Goal: Task Accomplishment & Management: Manage account settings

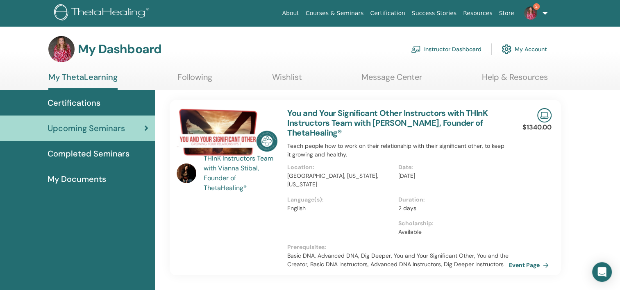
click at [538, 14] on span "2" at bounding box center [530, 12] width 20 height 7
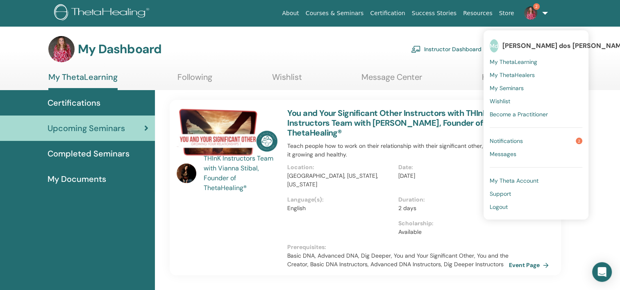
click at [520, 133] on ul "Md Marcia dos Guimaraes Santos My ThetaLearning My ThetaHealers My Seminars Wis…" at bounding box center [535, 124] width 105 height 189
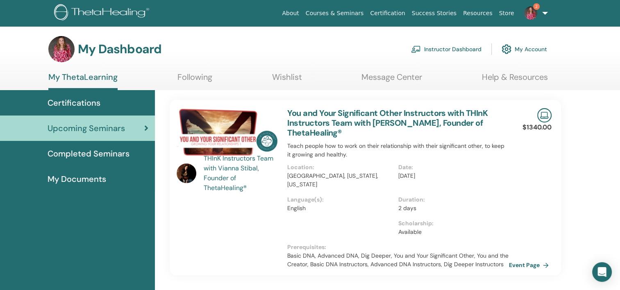
click at [96, 14] on img at bounding box center [103, 13] width 98 height 18
click at [463, 44] on link "Instructor Dashboard" at bounding box center [446, 49] width 70 height 18
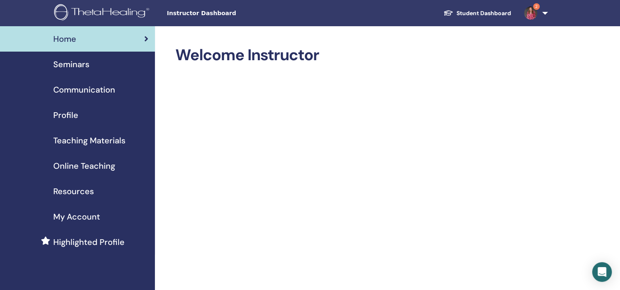
click at [77, 68] on span "Seminars" at bounding box center [71, 64] width 36 height 12
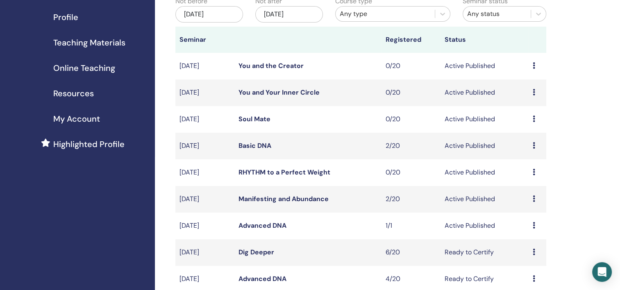
scroll to position [164, 0]
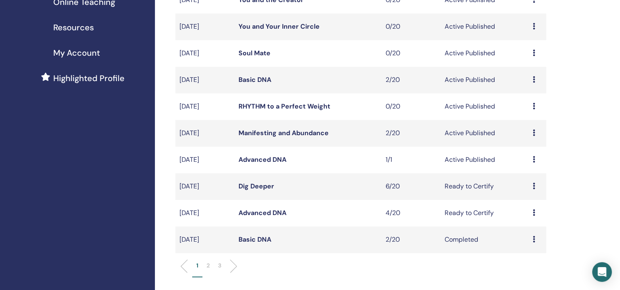
click at [532, 82] on icon at bounding box center [533, 79] width 2 height 7
click at [519, 97] on link "Edit" at bounding box center [517, 101] width 12 height 9
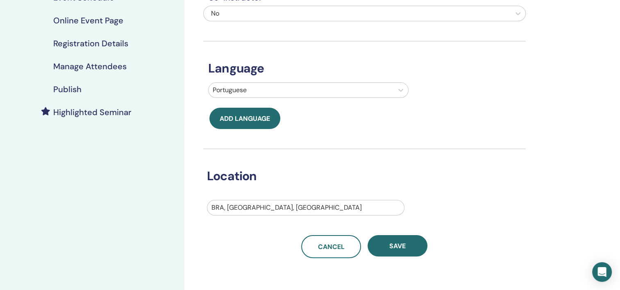
scroll to position [123, 0]
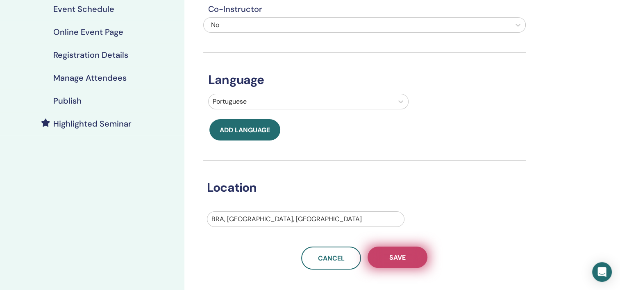
click at [387, 248] on button "Save" at bounding box center [397, 256] width 60 height 21
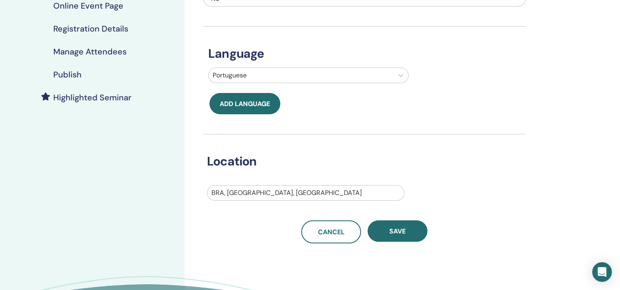
scroll to position [164, 0]
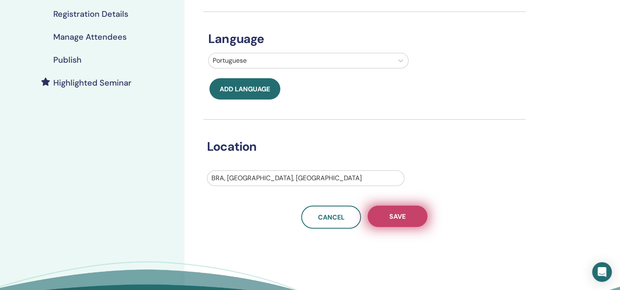
click at [399, 217] on span "Save" at bounding box center [397, 216] width 16 height 9
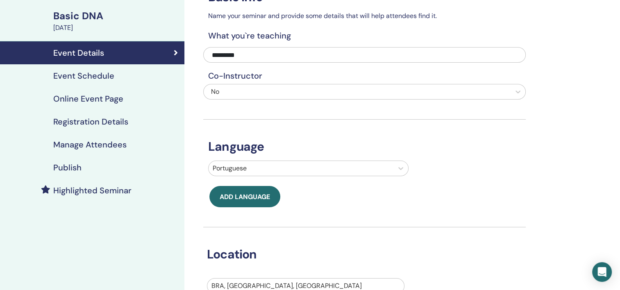
scroll to position [164, 0]
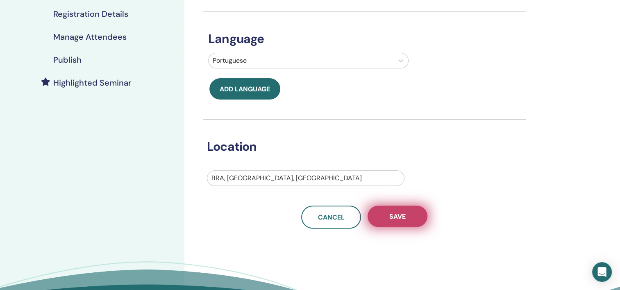
click at [391, 216] on span "Save" at bounding box center [397, 216] width 16 height 9
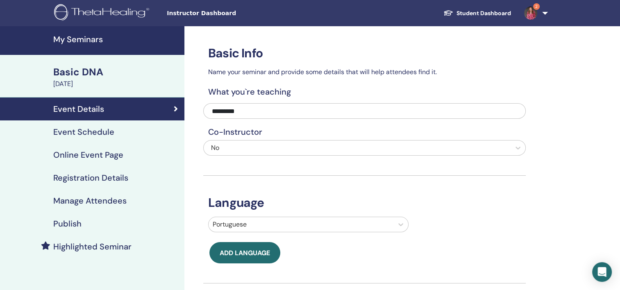
click at [107, 174] on h4 "Registration Details" at bounding box center [90, 178] width 75 height 10
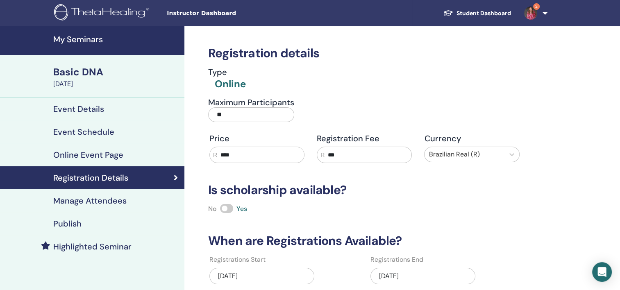
click at [370, 153] on input "***" at bounding box center [367, 155] width 87 height 16
type input "*"
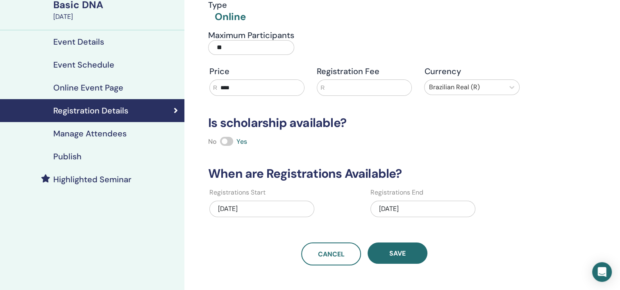
scroll to position [164, 0]
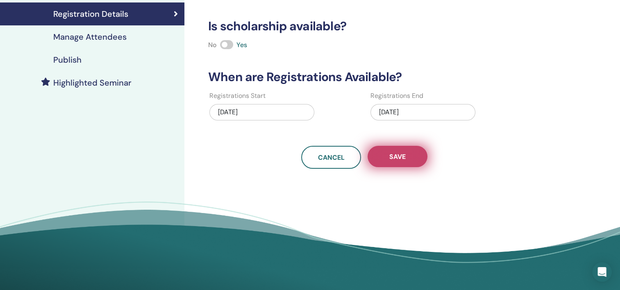
click at [383, 151] on button "Save" at bounding box center [397, 156] width 60 height 21
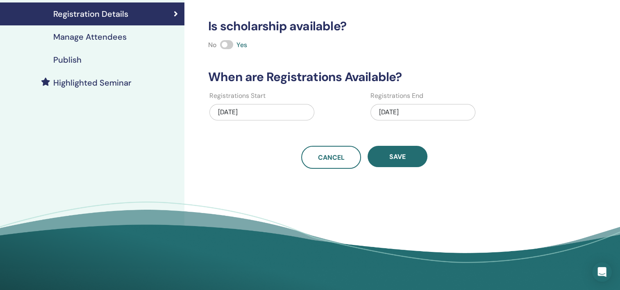
click at [383, 151] on button "Save" at bounding box center [397, 156] width 60 height 21
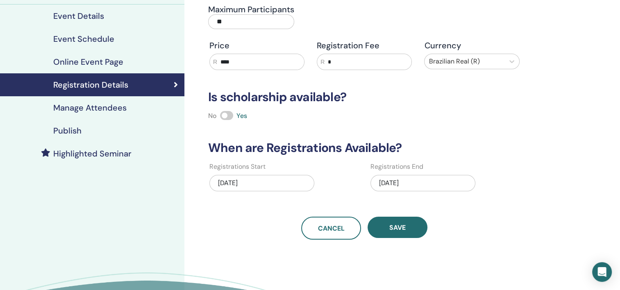
scroll to position [0, 0]
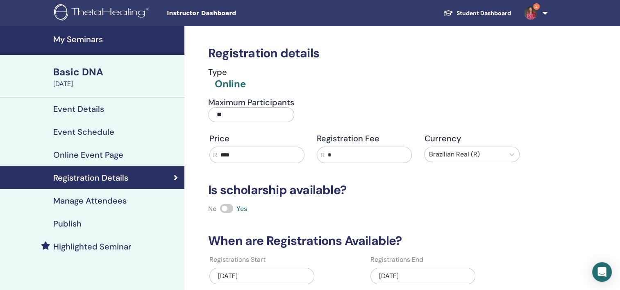
click at [52, 227] on div "Publish" at bounding box center [92, 224] width 171 height 10
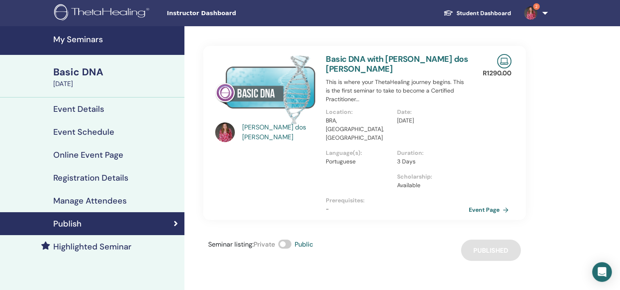
click at [99, 17] on img at bounding box center [103, 13] width 98 height 18
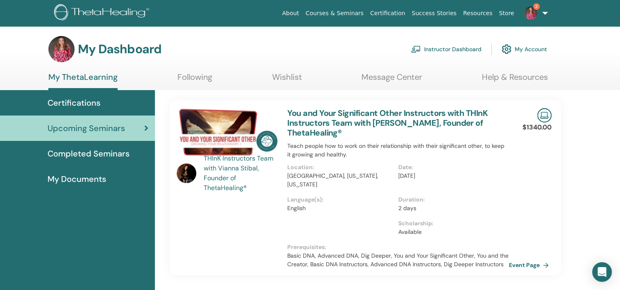
click at [445, 51] on link "Instructor Dashboard" at bounding box center [446, 49] width 70 height 18
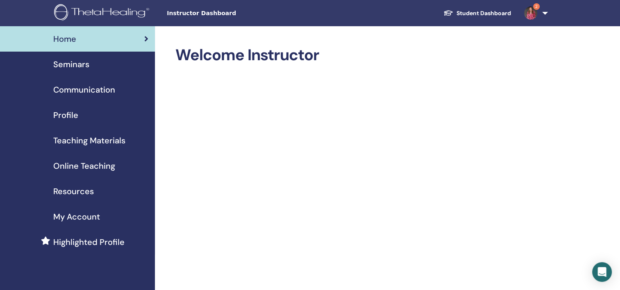
click at [69, 64] on span "Seminars" at bounding box center [71, 64] width 36 height 12
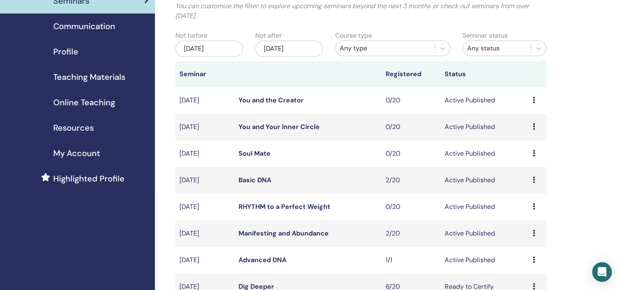
scroll to position [82, 0]
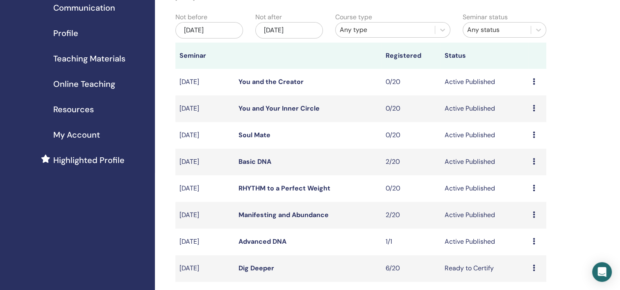
click at [532, 186] on icon at bounding box center [533, 188] width 2 height 7
click at [525, 204] on li "Edit" at bounding box center [526, 205] width 44 height 12
click at [533, 185] on icon at bounding box center [533, 188] width 2 height 7
click at [516, 204] on link "Edit" at bounding box center [517, 204] width 12 height 9
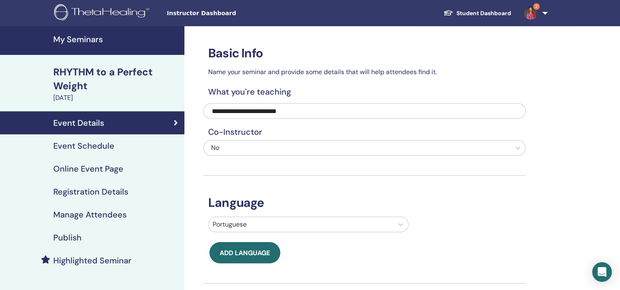
click at [88, 190] on h4 "Registration Details" at bounding box center [90, 192] width 75 height 10
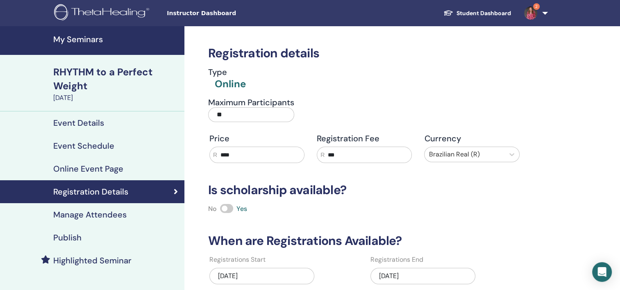
click at [369, 153] on input "***" at bounding box center [367, 155] width 87 height 16
type input "*"
drag, startPoint x: 298, startPoint y: 157, endPoint x: 105, endPoint y: 148, distance: 193.1
click at [105, 148] on div "My Seminars RHYTHM to a Perfect Weight September 08, 2025 Event Details Event S…" at bounding box center [310, 236] width 620 height 421
type input "***"
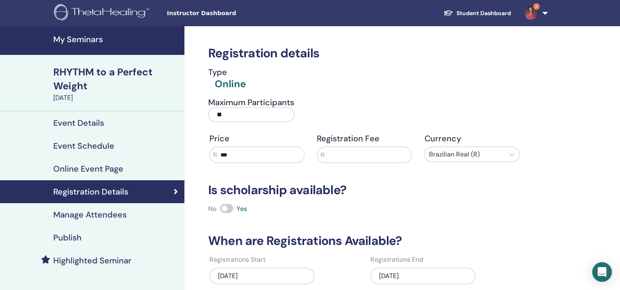
click at [467, 77] on div "Type Online" at bounding box center [364, 79] width 322 height 24
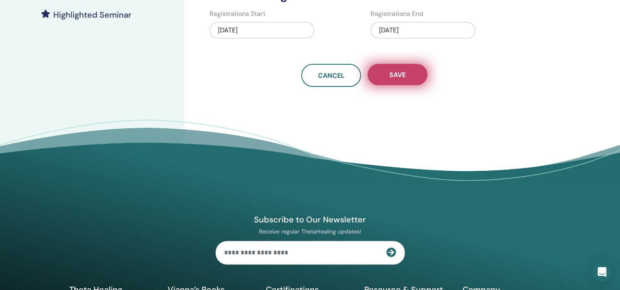
click at [413, 74] on button "Save" at bounding box center [397, 74] width 60 height 21
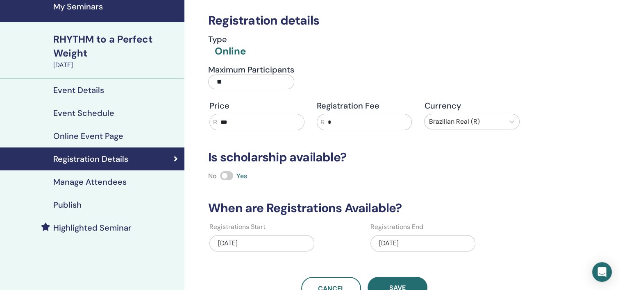
scroll to position [82, 0]
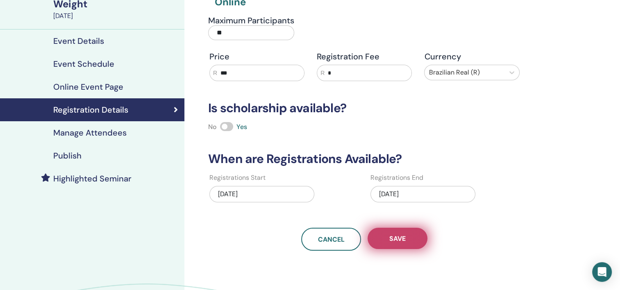
click at [387, 237] on button "Save" at bounding box center [397, 238] width 60 height 21
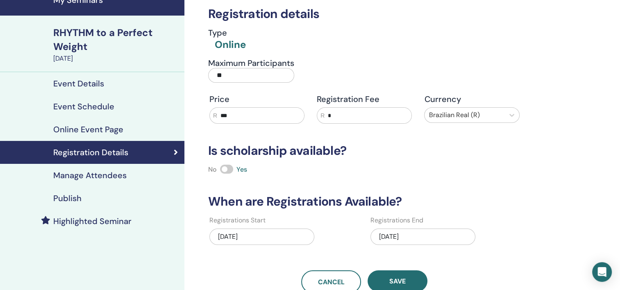
scroll to position [0, 0]
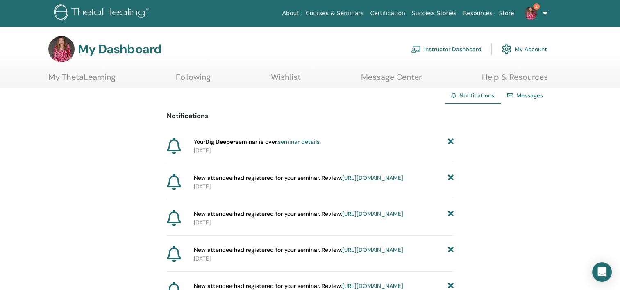
click at [436, 46] on link "Instructor Dashboard" at bounding box center [446, 49] width 70 height 18
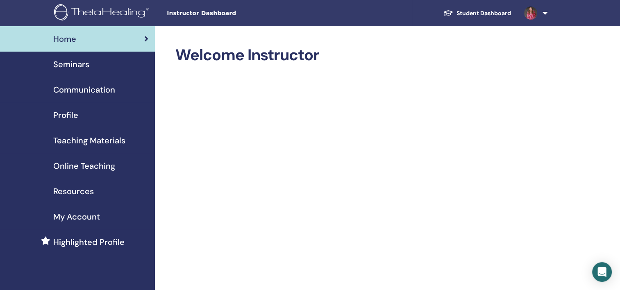
click at [66, 89] on span "Communication" at bounding box center [84, 90] width 62 height 12
